Goal: Task Accomplishment & Management: Complete application form

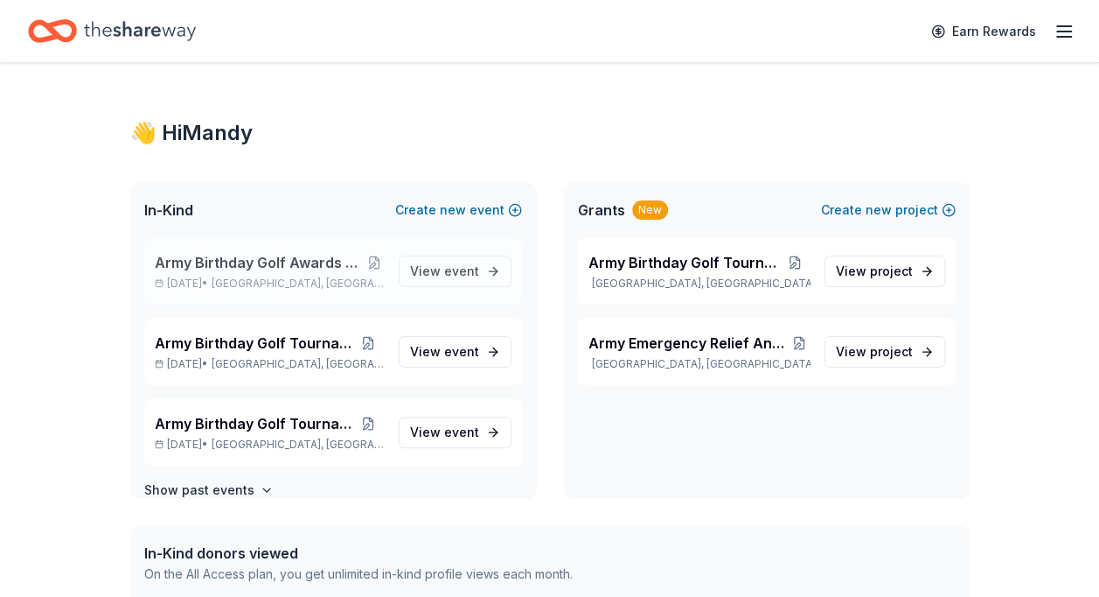
click at [261, 268] on span "Army Birthday Golf Awards Luncheon Silent Auction" at bounding box center [260, 262] width 210 height 21
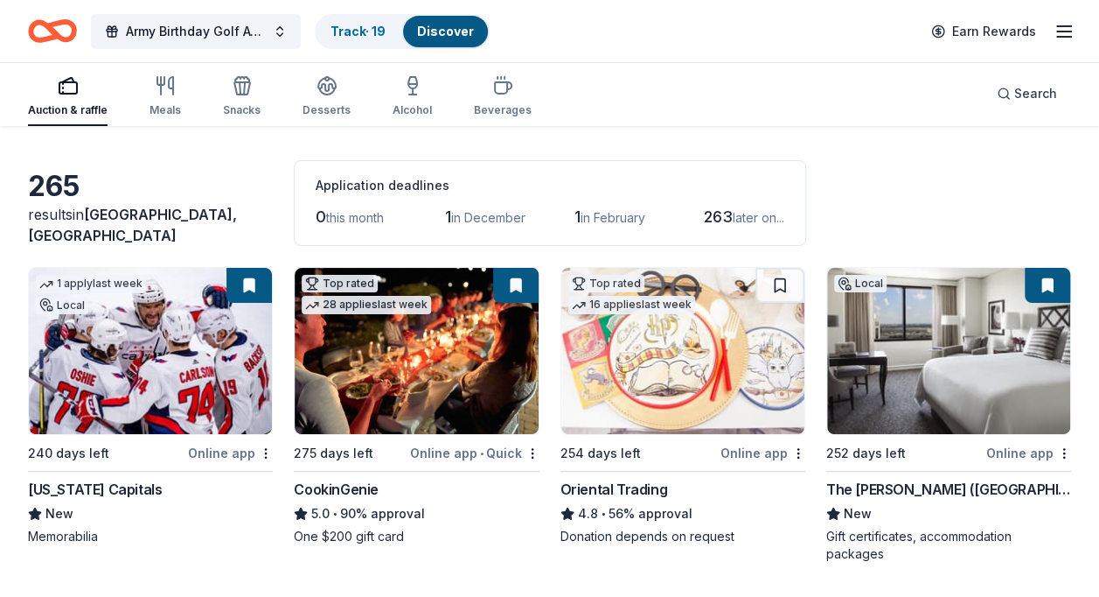
scroll to position [37, 0]
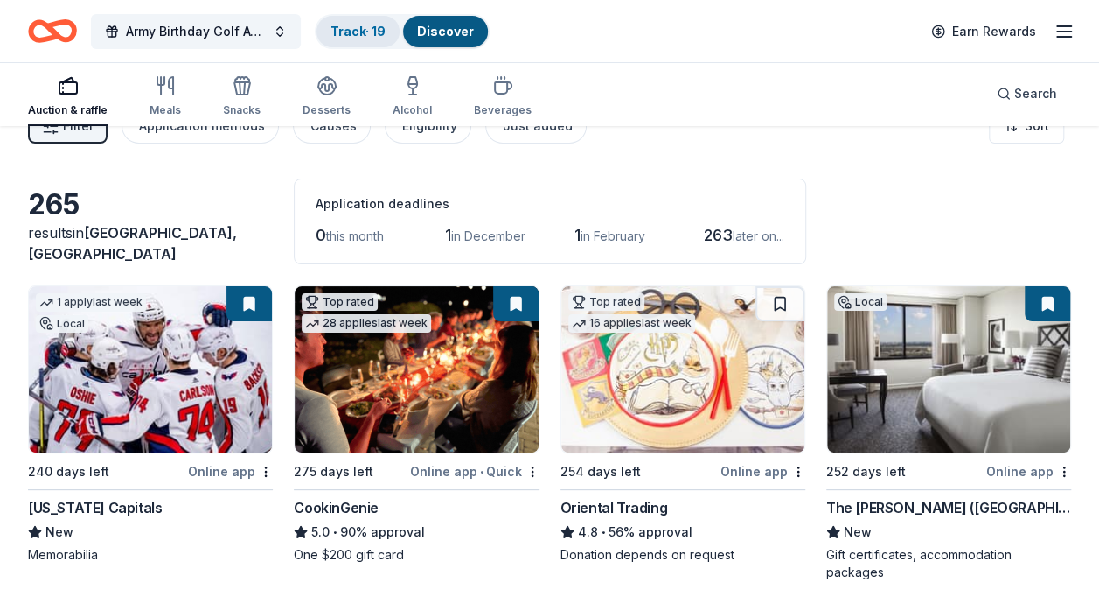
click at [359, 33] on link "Track · 19" at bounding box center [358, 31] width 55 height 15
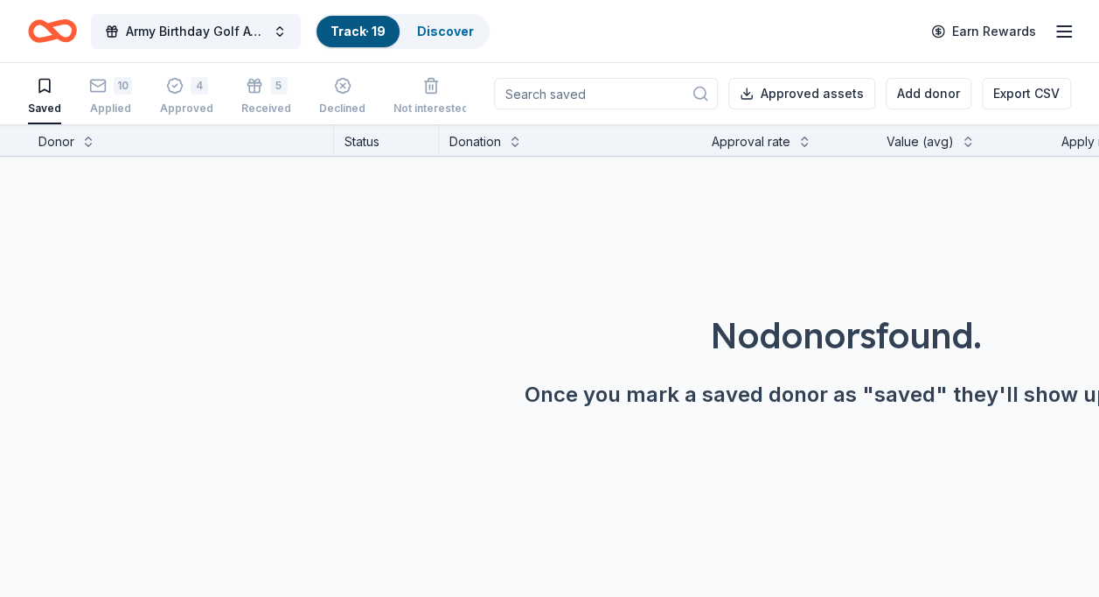
click at [45, 94] on div "Saved" at bounding box center [44, 96] width 33 height 38
click at [45, 94] on icon "button" at bounding box center [44, 85] width 17 height 17
click at [443, 24] on link "Discover" at bounding box center [445, 31] width 57 height 15
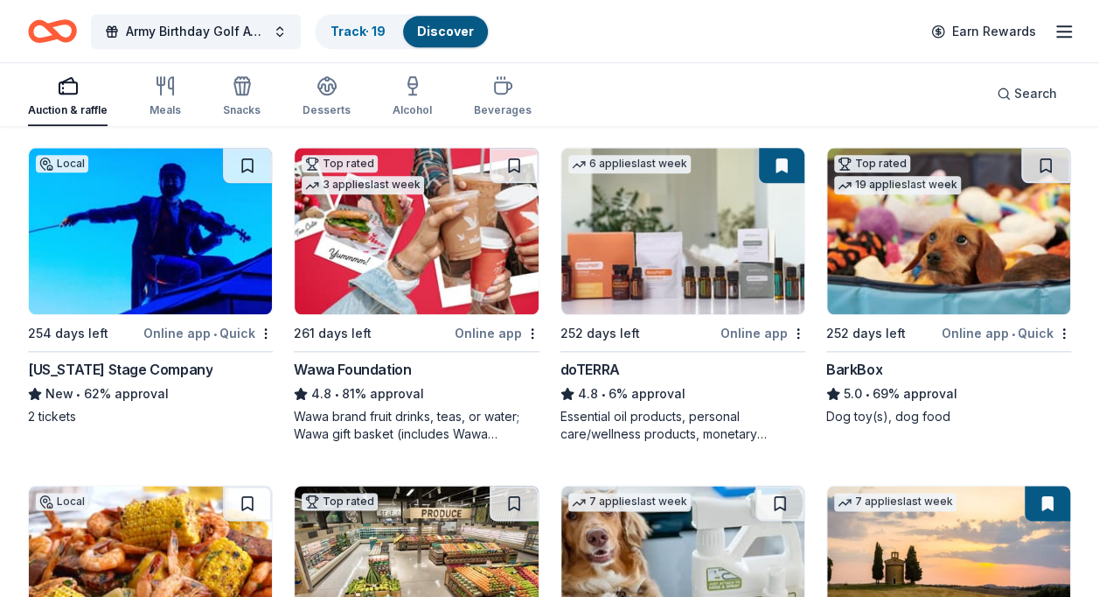
scroll to position [888, 0]
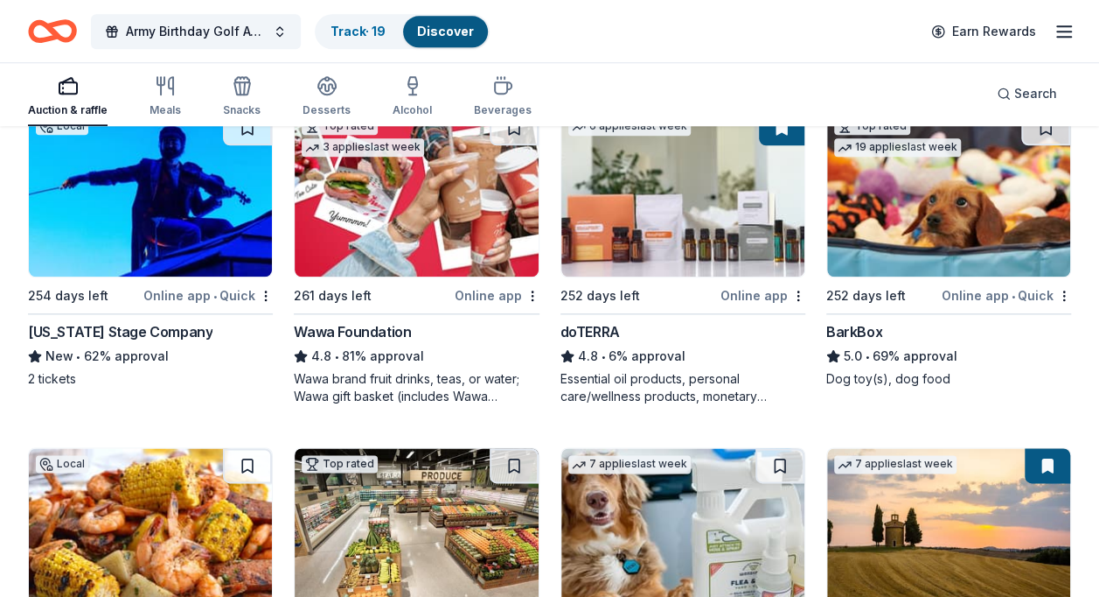
click at [440, 374] on div "Wawa brand fruit drinks, teas, or water; Wawa gift basket (includes Wawa produc…" at bounding box center [416, 387] width 245 height 35
click at [907, 230] on img at bounding box center [948, 193] width 243 height 166
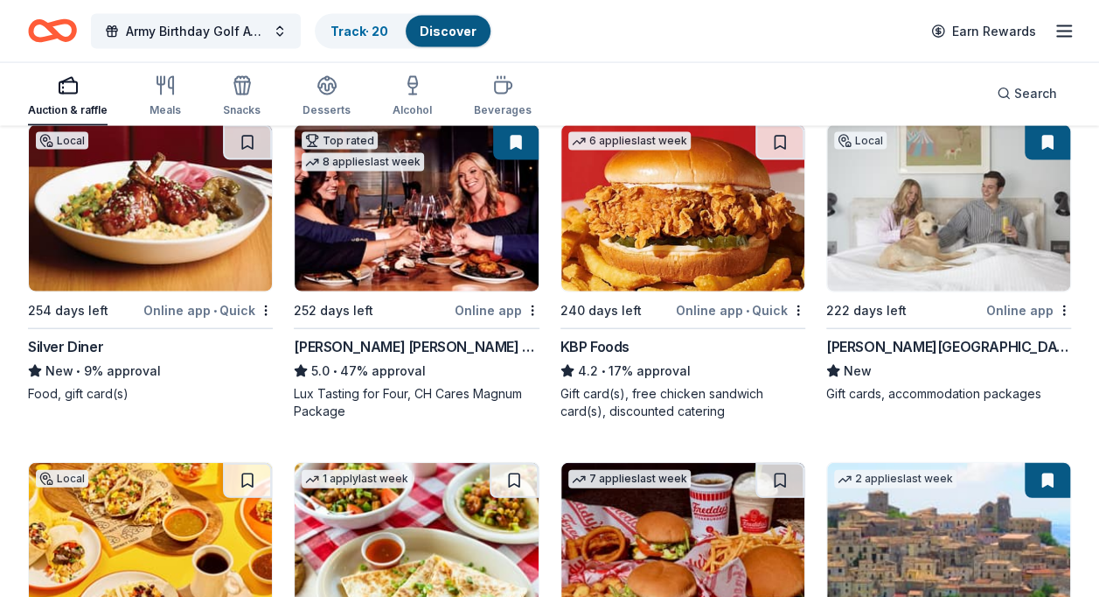
scroll to position [1928, 0]
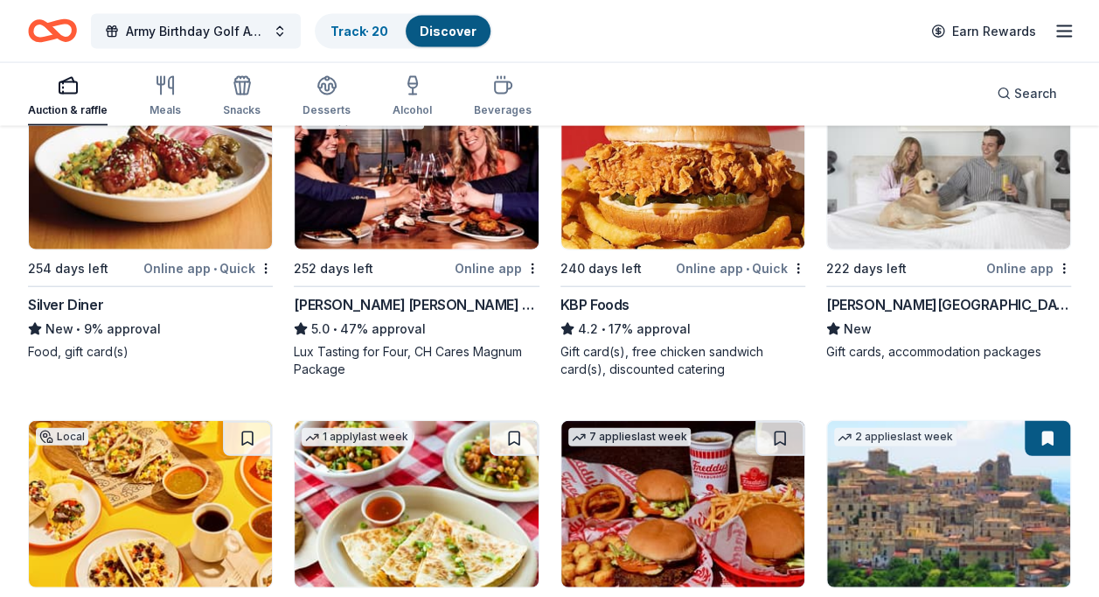
click at [419, 318] on div "5.0 • 47% approval" at bounding box center [416, 328] width 245 height 21
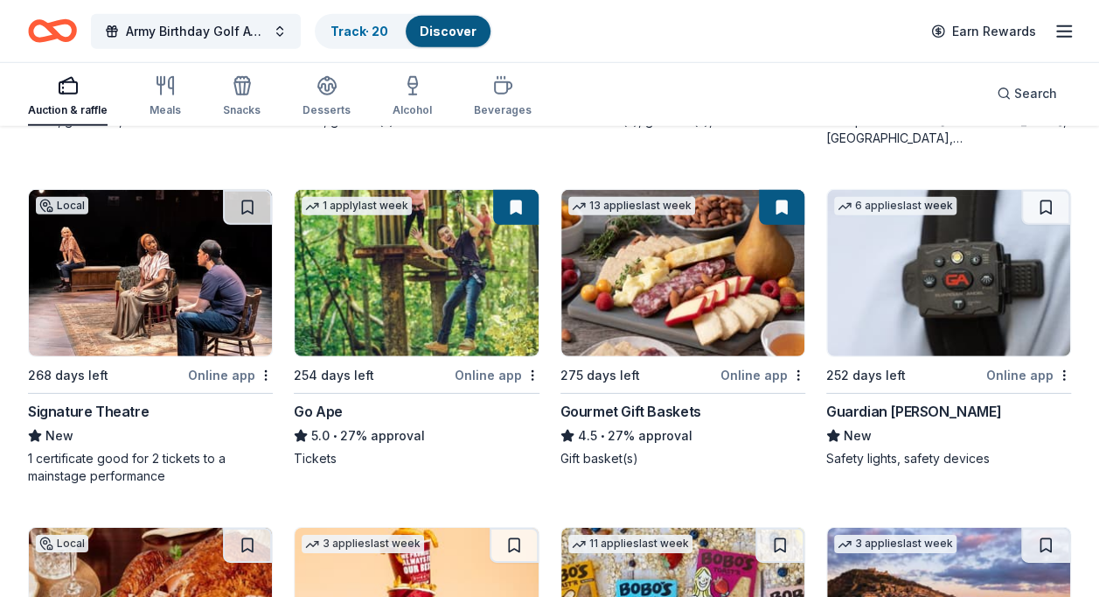
scroll to position [2559, 0]
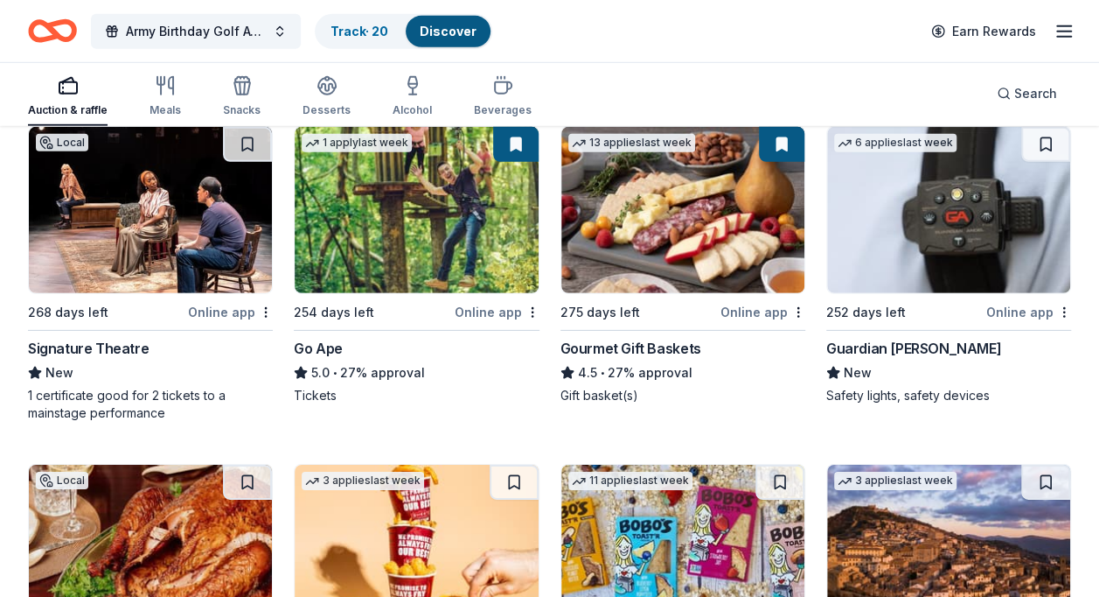
click at [124, 362] on div "New" at bounding box center [150, 372] width 245 height 21
click at [255, 138] on button at bounding box center [247, 144] width 49 height 35
click at [255, 138] on button at bounding box center [249, 144] width 45 height 35
click at [243, 147] on button at bounding box center [249, 144] width 45 height 35
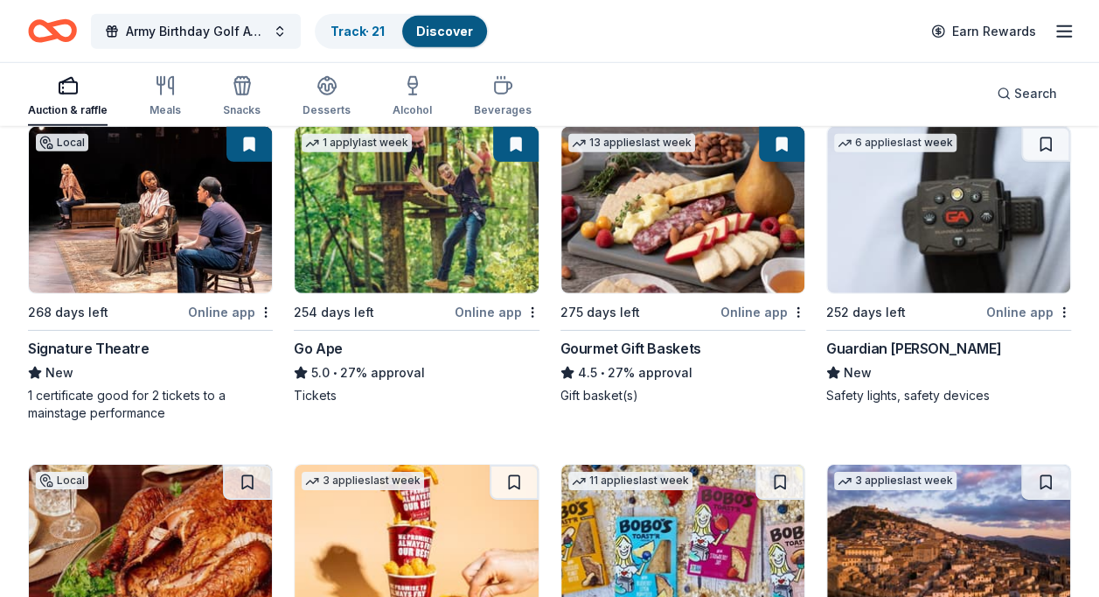
click at [648, 69] on div "Auction & raffle Meals Snacks Desserts Alcohol Beverages Search" at bounding box center [550, 93] width 1044 height 65
click at [128, 237] on img at bounding box center [150, 210] width 243 height 166
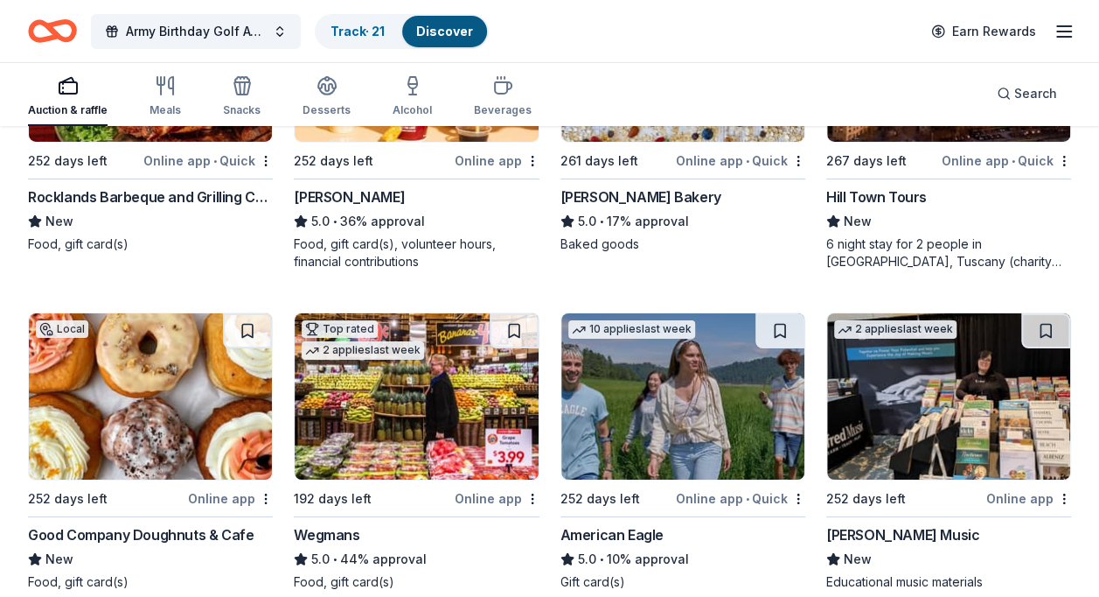
scroll to position [2874, 0]
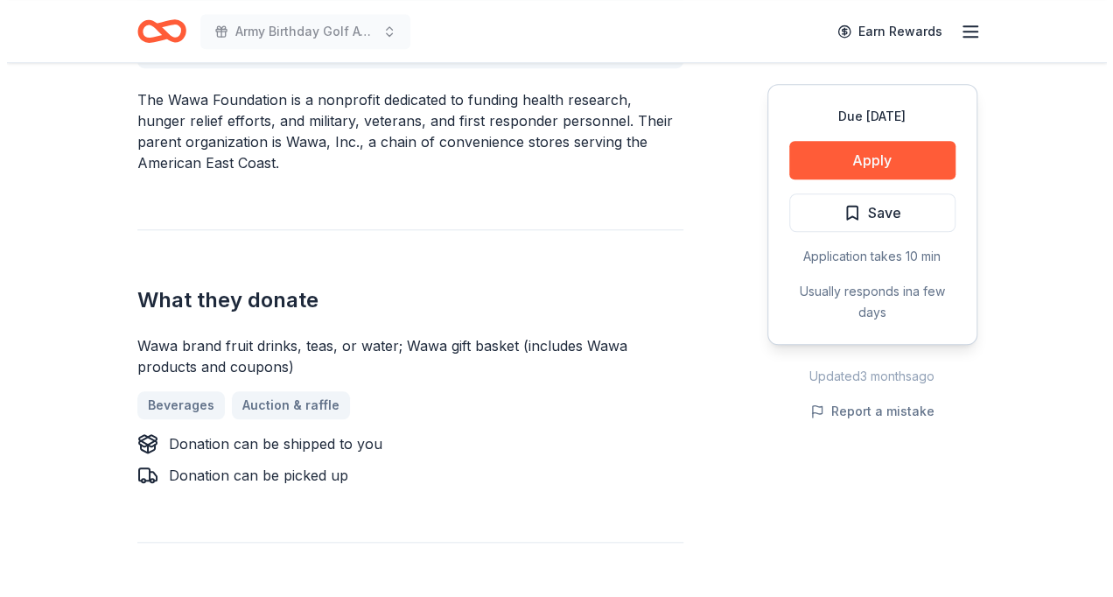
scroll to position [592, 0]
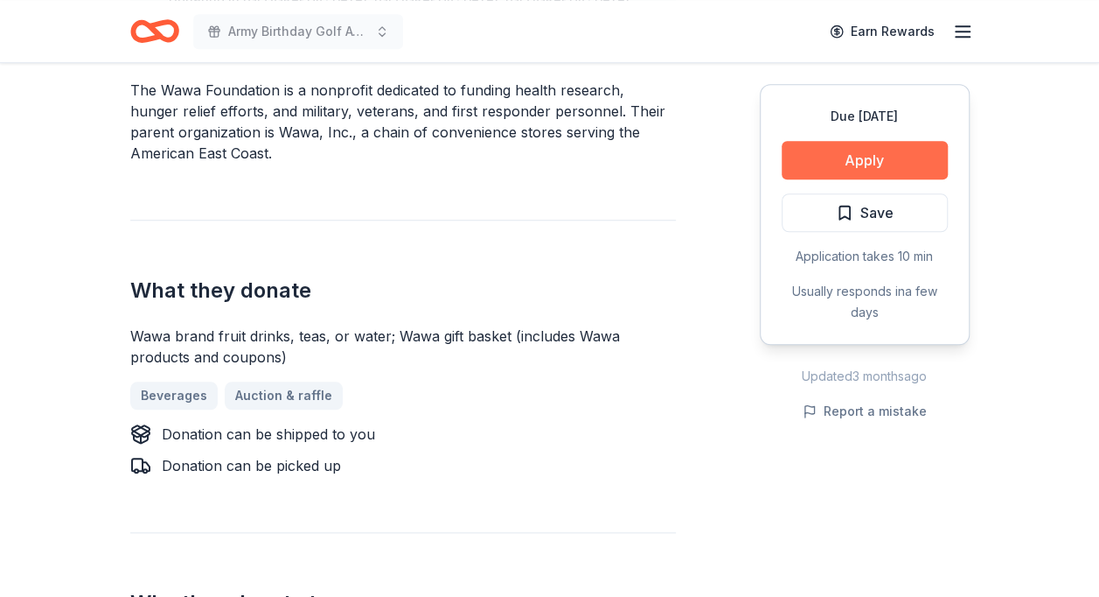
click at [876, 156] on button "Apply" at bounding box center [865, 160] width 166 height 38
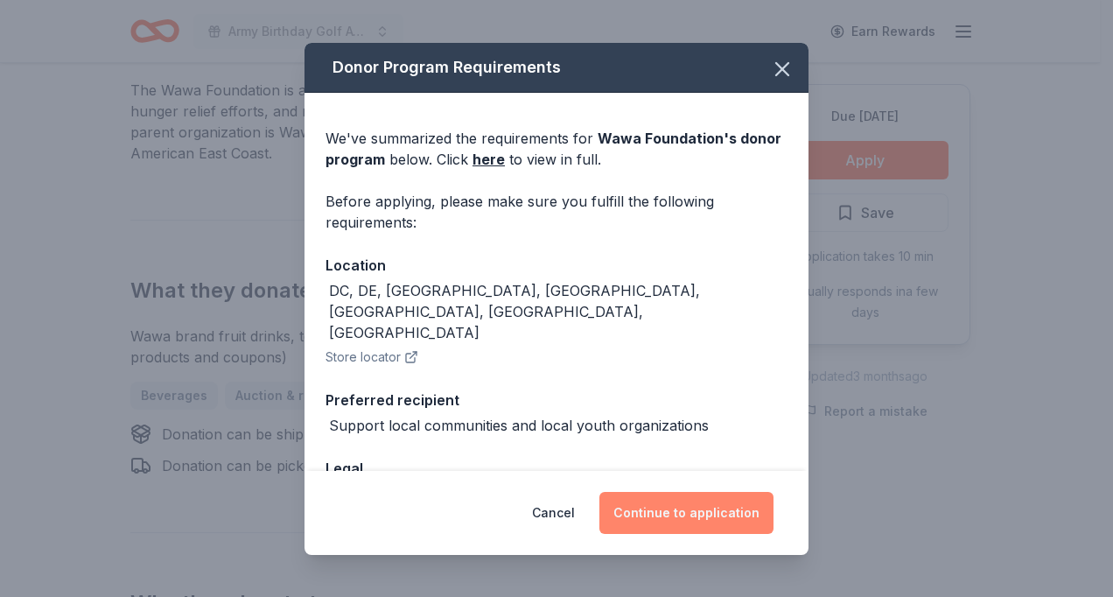
click at [698, 513] on button "Continue to application" at bounding box center [686, 513] width 174 height 42
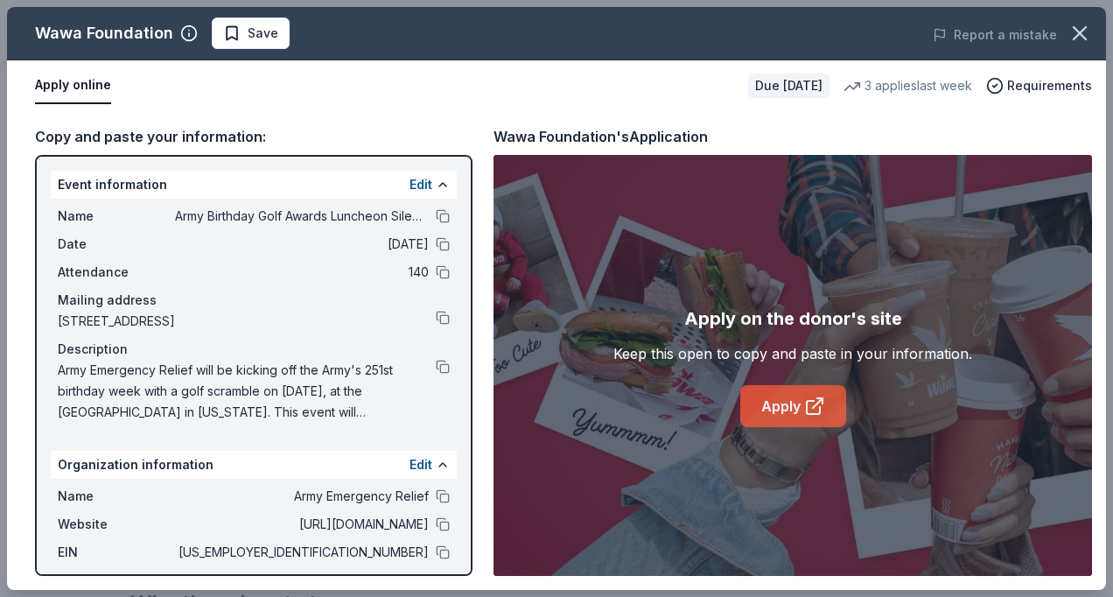
click at [796, 399] on link "Apply" at bounding box center [793, 406] width 106 height 42
click at [234, 32] on span "Save" at bounding box center [250, 33] width 55 height 21
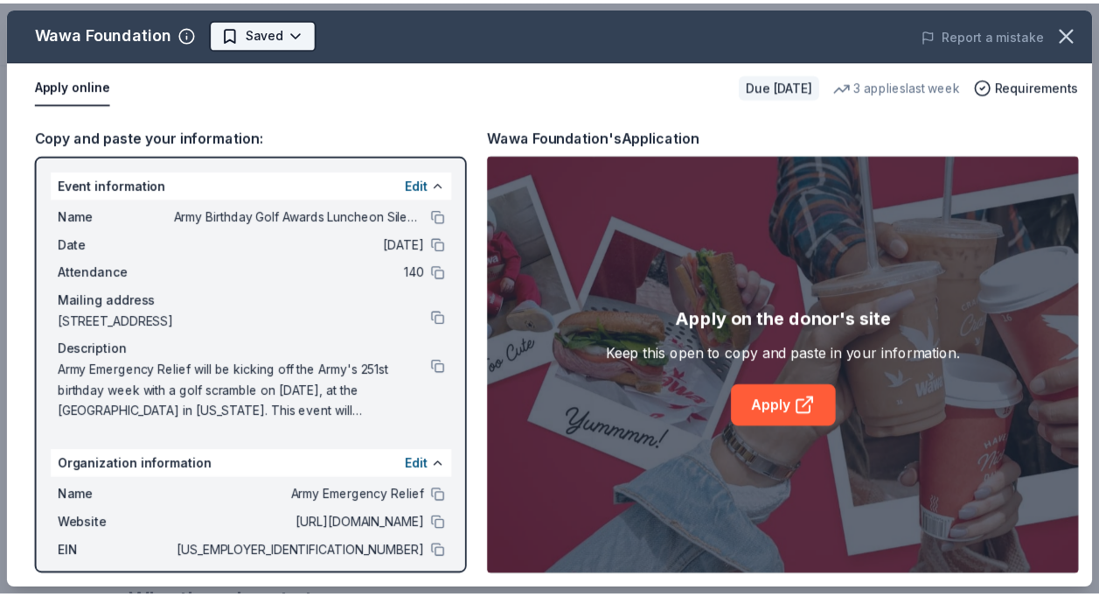
scroll to position [0, 0]
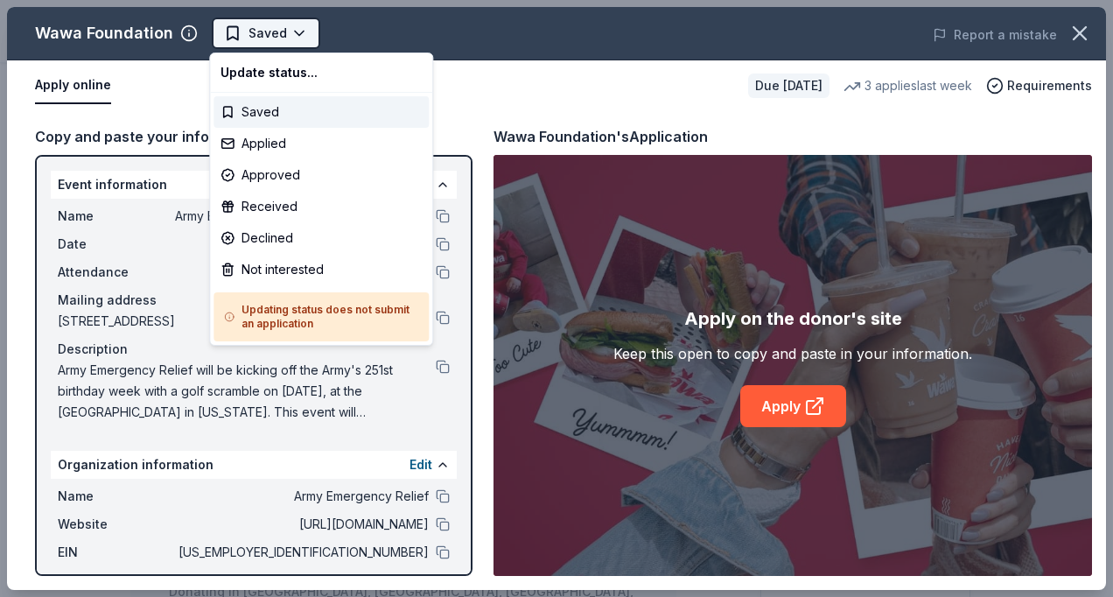
click at [297, 30] on body "Army Birthday Golf Awards Luncheon Silent Auction Saved Apply Due in 261 days S…" at bounding box center [549, 298] width 1099 height 597
click at [154, 75] on html "Army Birthday Golf Awards Luncheon Silent Auction Saved Apply Due in 261 days S…" at bounding box center [556, 298] width 1113 height 597
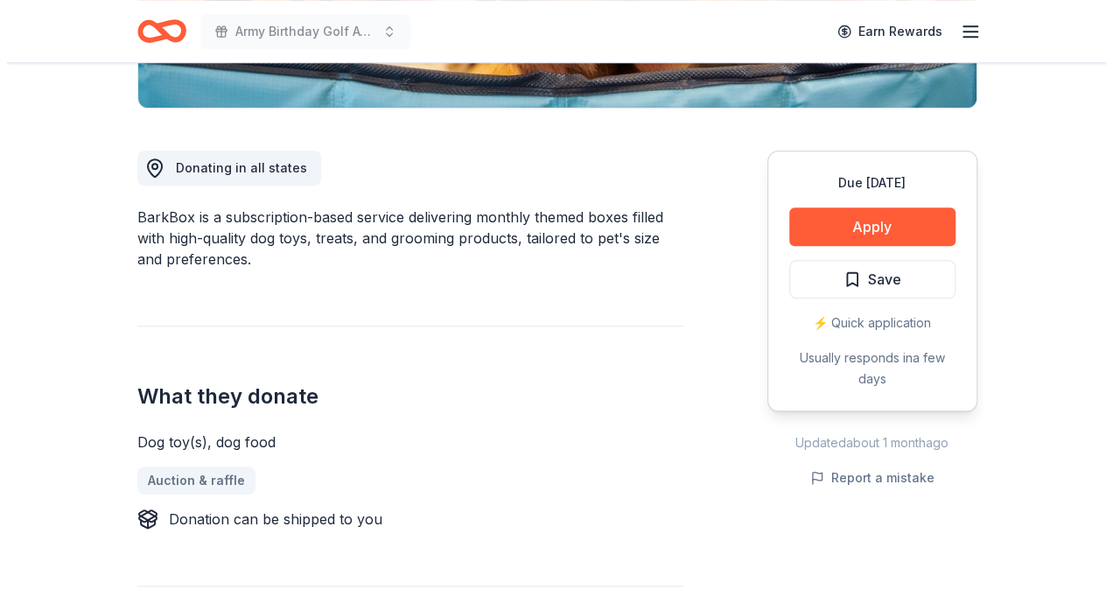
scroll to position [429, 0]
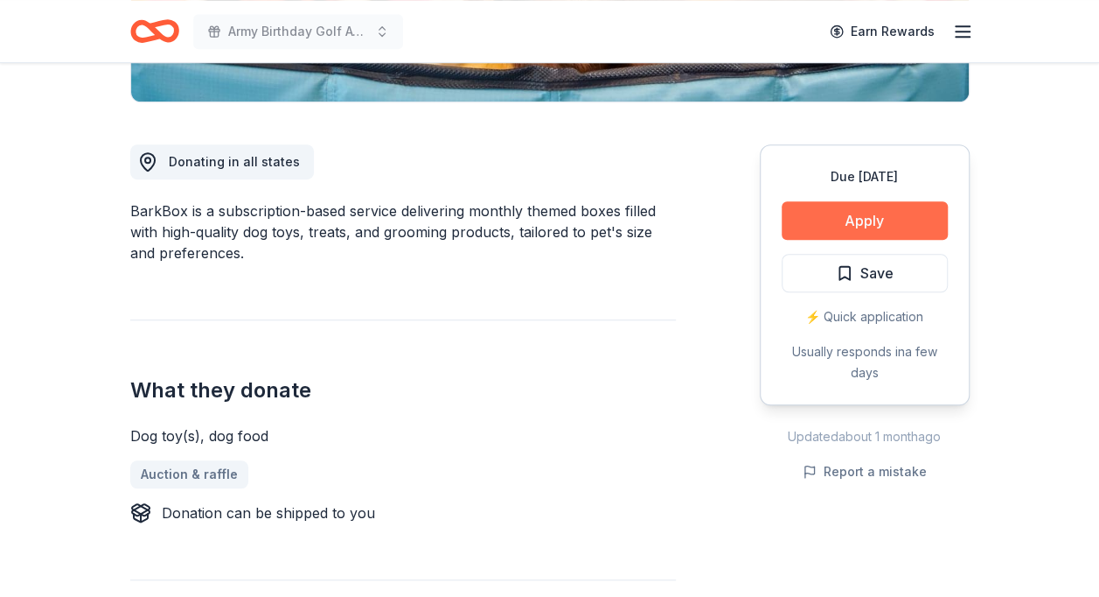
click at [855, 217] on button "Apply" at bounding box center [865, 220] width 166 height 38
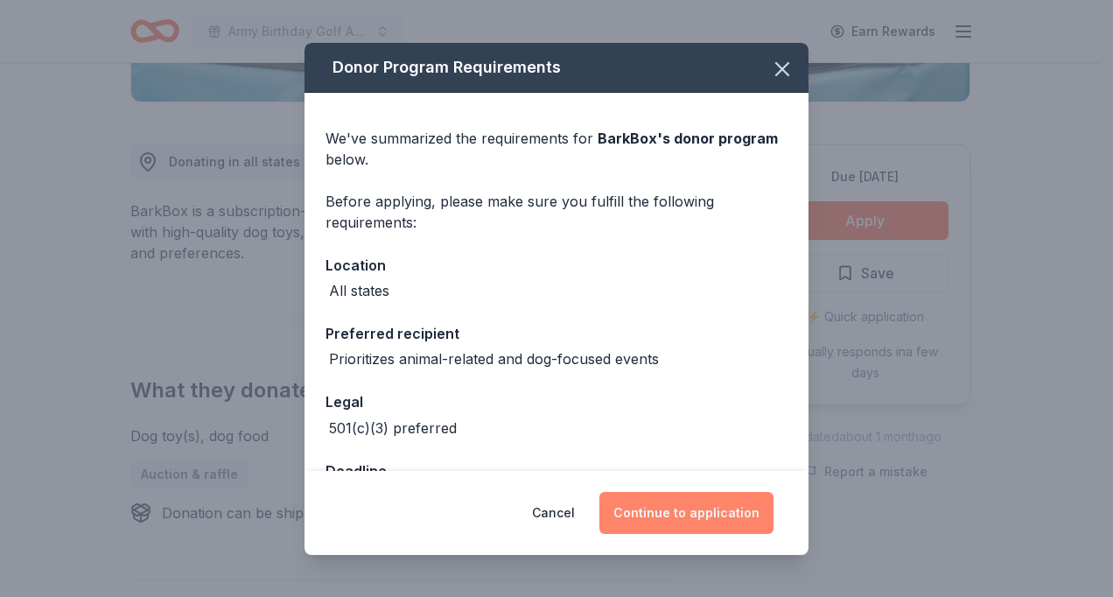
click at [686, 512] on button "Continue to application" at bounding box center [686, 513] width 174 height 42
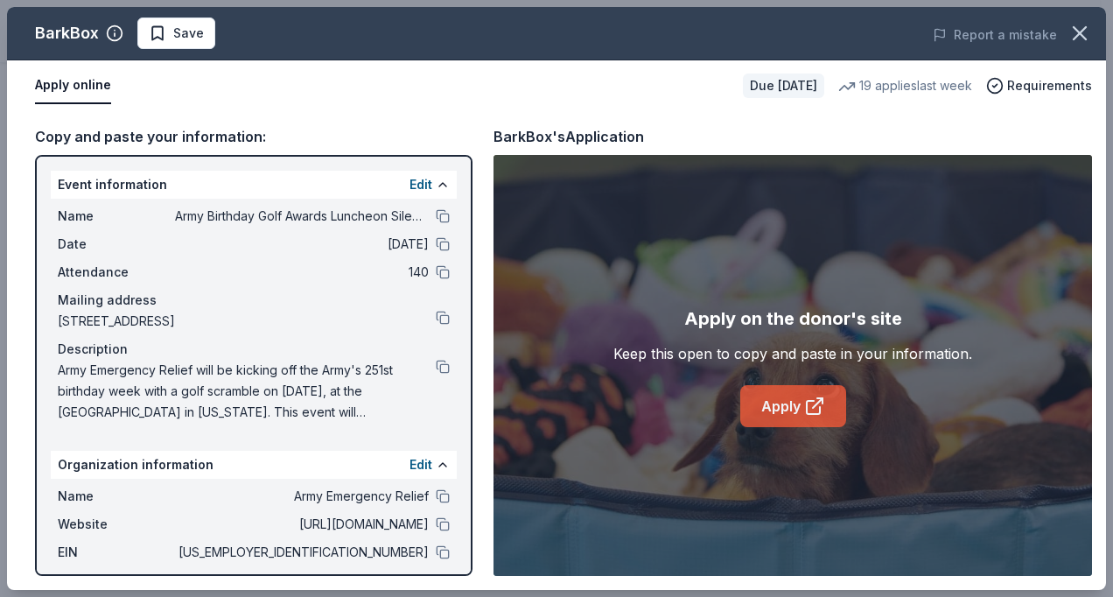
click at [804, 405] on icon at bounding box center [814, 405] width 21 height 21
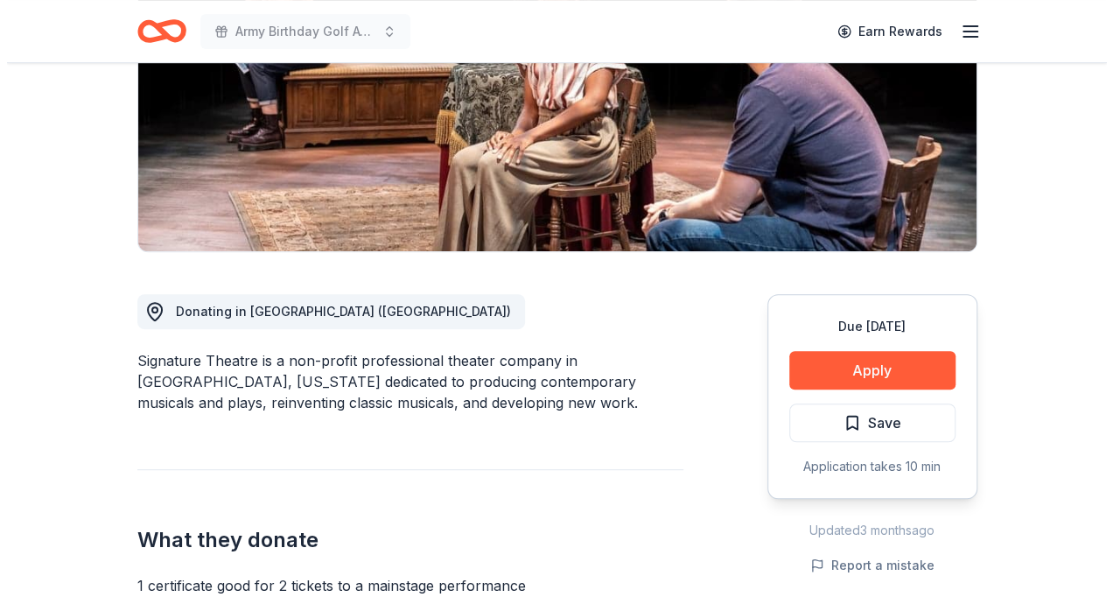
scroll to position [401, 0]
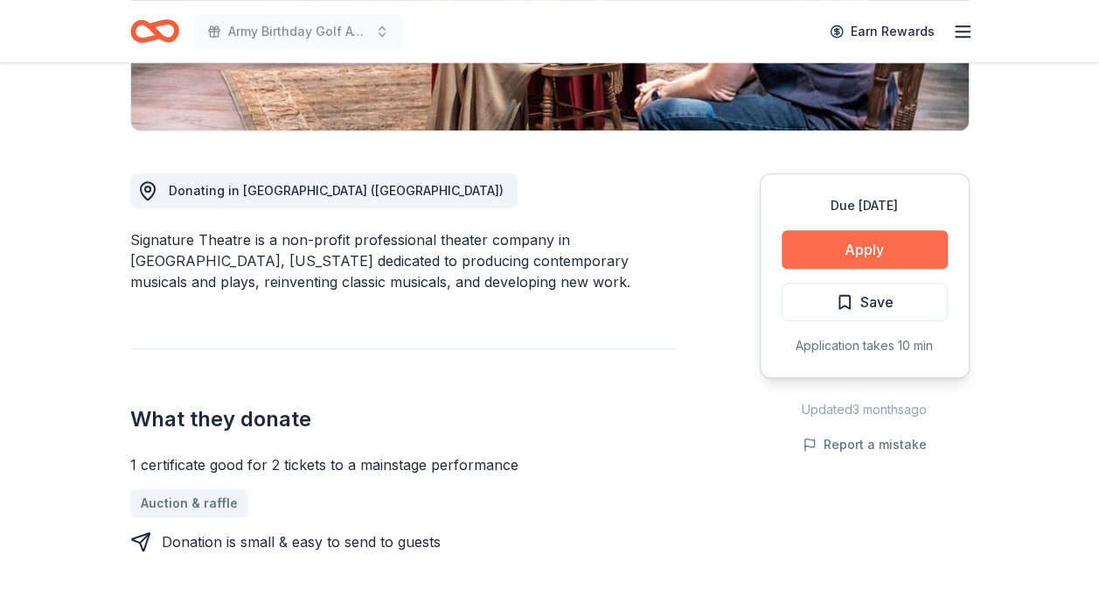
click at [846, 245] on button "Apply" at bounding box center [865, 249] width 166 height 38
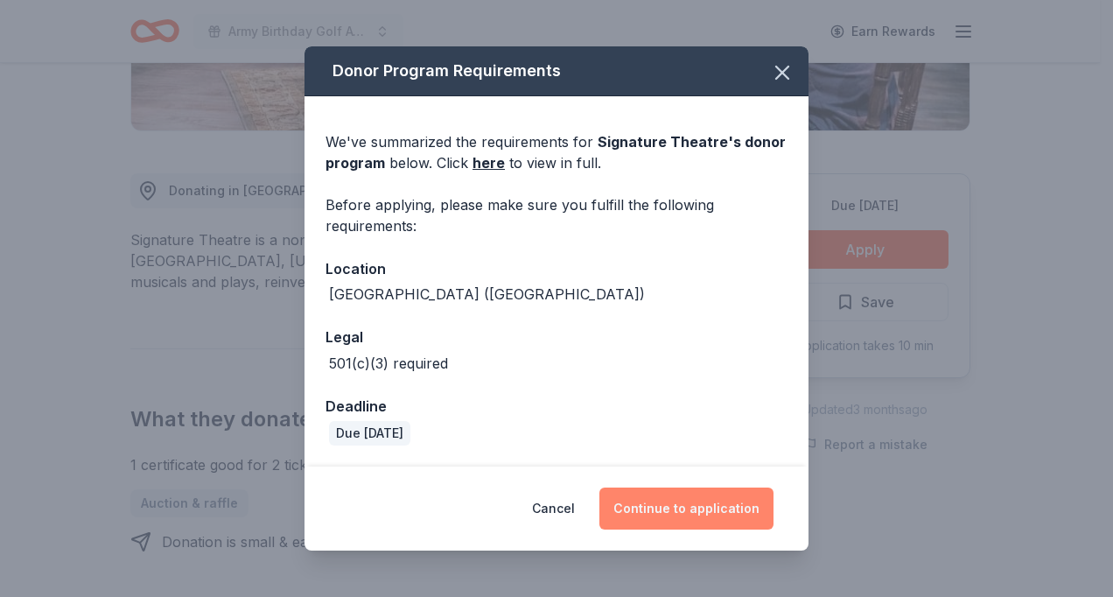
click at [719, 506] on button "Continue to application" at bounding box center [686, 508] width 174 height 42
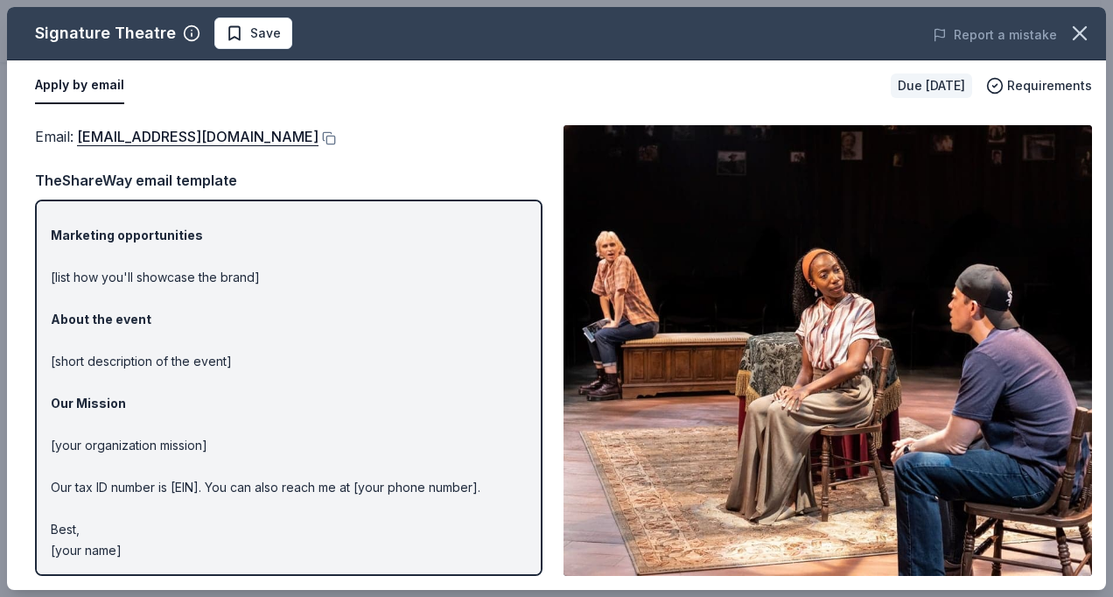
scroll to position [0, 0]
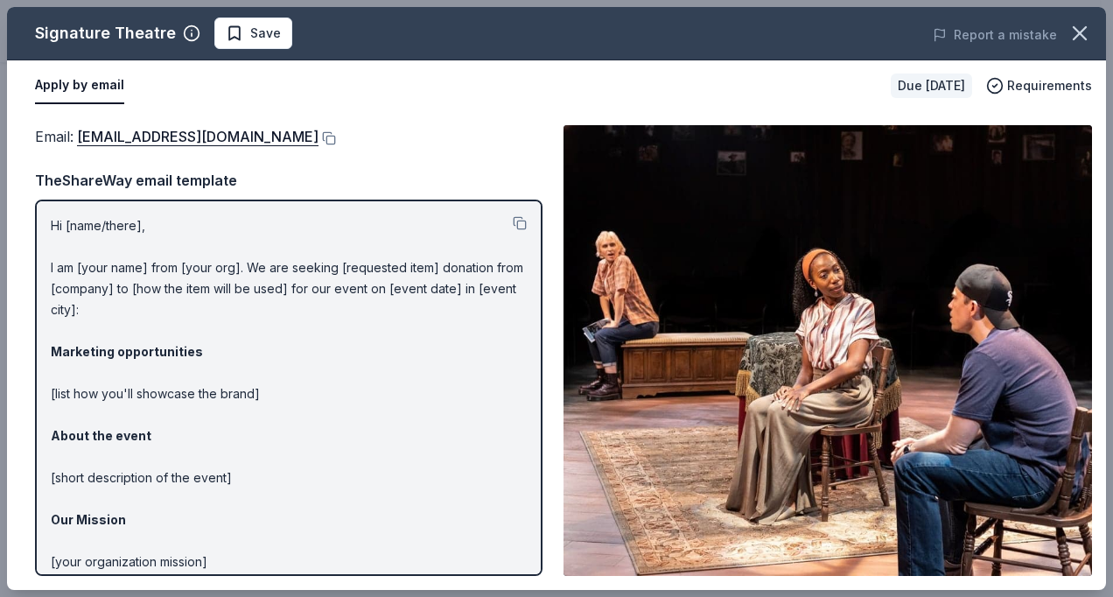
click at [66, 229] on p "Hi [name/there], I am [your name] from [your org]. We are seeking [requested it…" at bounding box center [289, 446] width 476 height 462
click at [63, 224] on p "Hi [name/there], I am [your name] from [your org]. We are seeking [requested it…" at bounding box center [289, 446] width 476 height 462
click at [513, 219] on button at bounding box center [520, 223] width 14 height 14
click at [58, 472] on p "Hi [name/there], I am [your name] from [your org]. We are seeking [requested it…" at bounding box center [289, 446] width 476 height 462
click at [318, 131] on button at bounding box center [326, 138] width 17 height 14
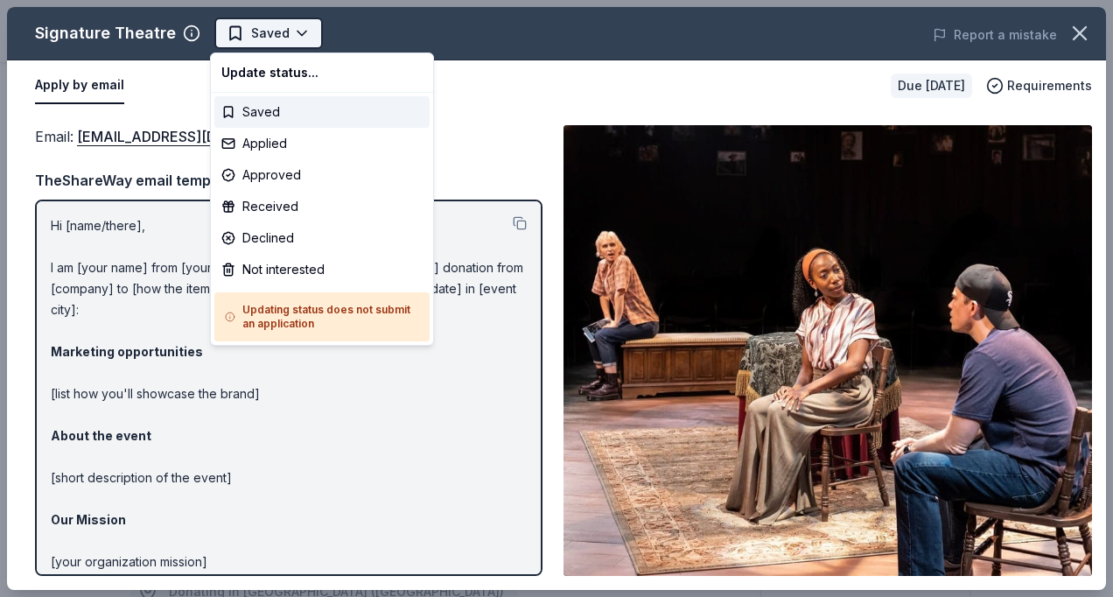
click at [296, 26] on body "Army Birthday Golf Awards Luncheon Silent Auction Saved Apply Due in 268 days S…" at bounding box center [549, 298] width 1099 height 597
click at [273, 143] on div "Applied" at bounding box center [321, 143] width 215 height 31
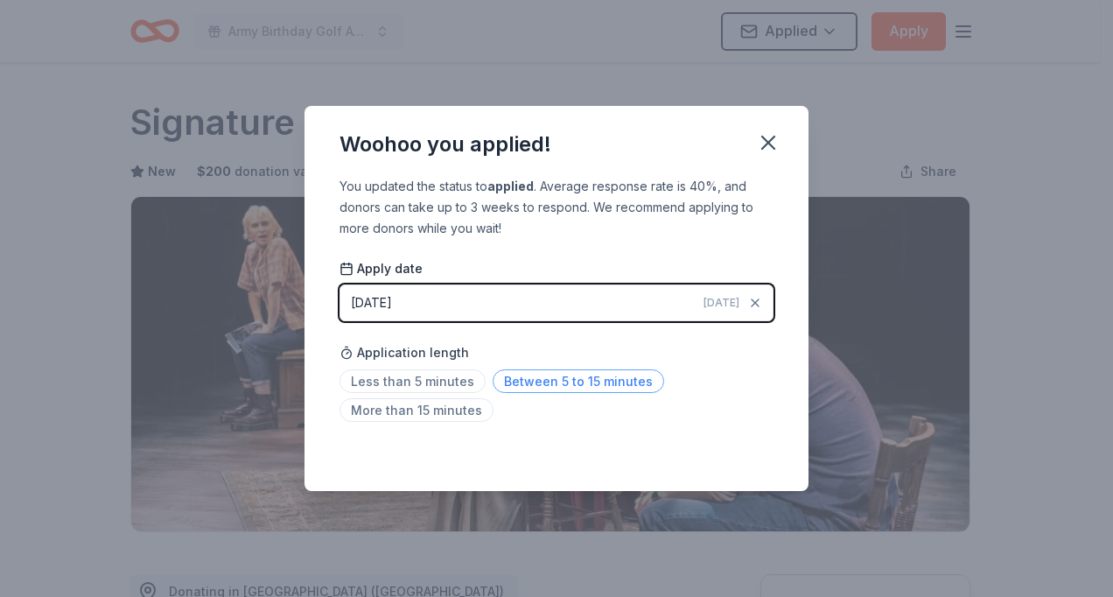
click at [599, 381] on span "Between 5 to 15 minutes" at bounding box center [577, 381] width 171 height 24
click at [773, 136] on icon "button" at bounding box center [768, 142] width 12 height 12
